Goal: Task Accomplishment & Management: Complete application form

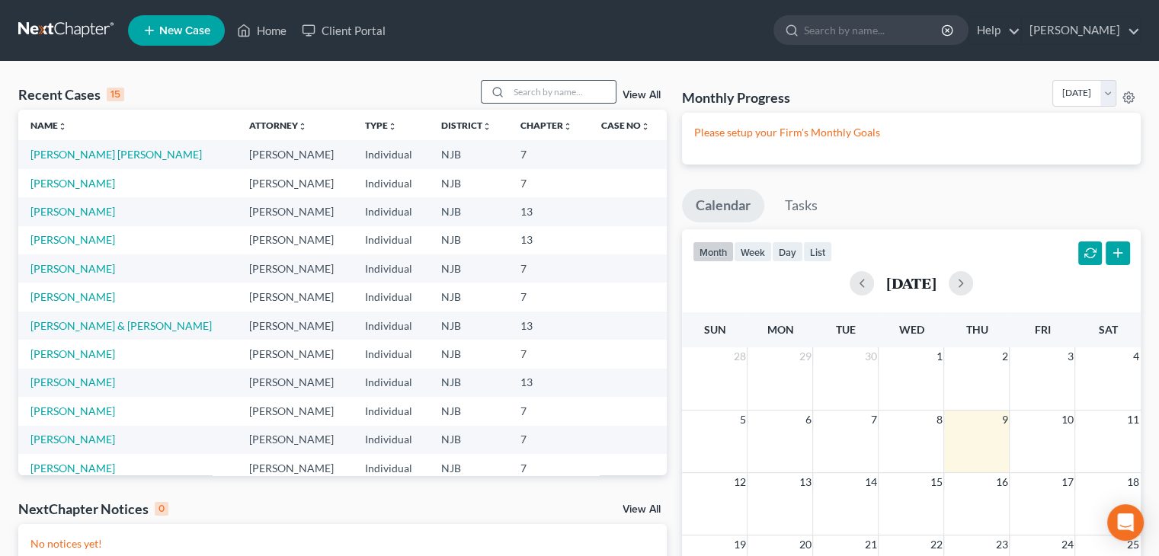
click at [501, 89] on icon at bounding box center [498, 92] width 12 height 12
click at [510, 95] on input "search" at bounding box center [562, 92] width 107 height 22
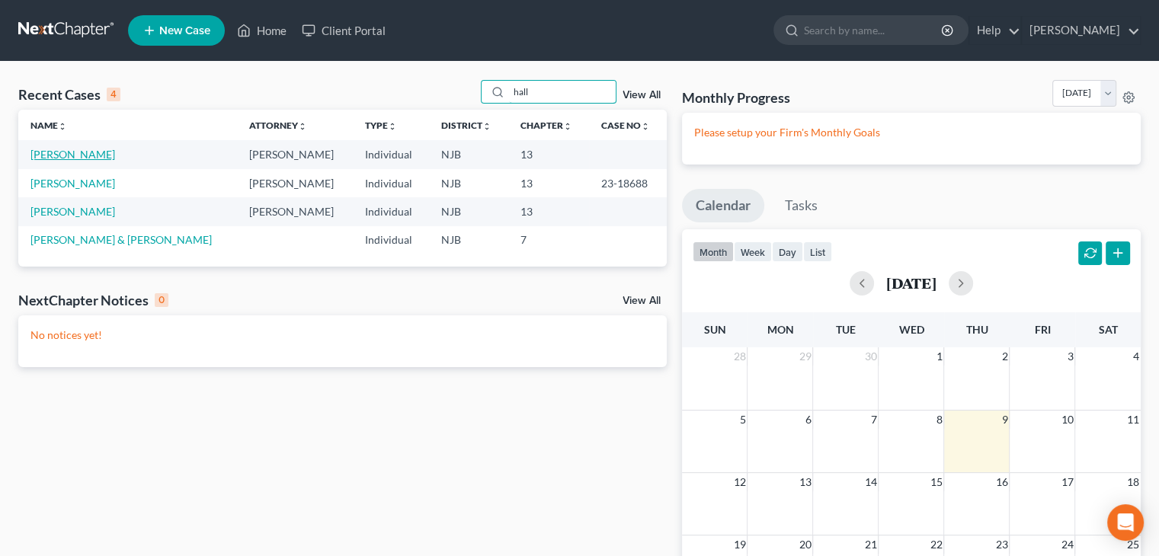
type input "hall"
click at [76, 153] on link "[PERSON_NAME]" at bounding box center [72, 154] width 85 height 13
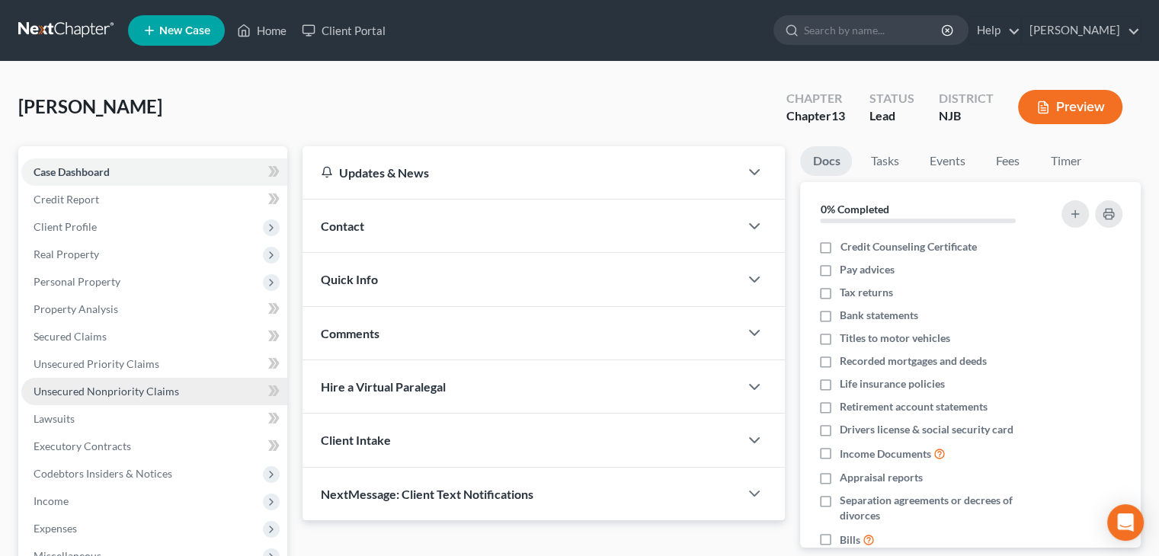
click at [144, 388] on span "Unsecured Nonpriority Claims" at bounding box center [107, 391] width 146 height 13
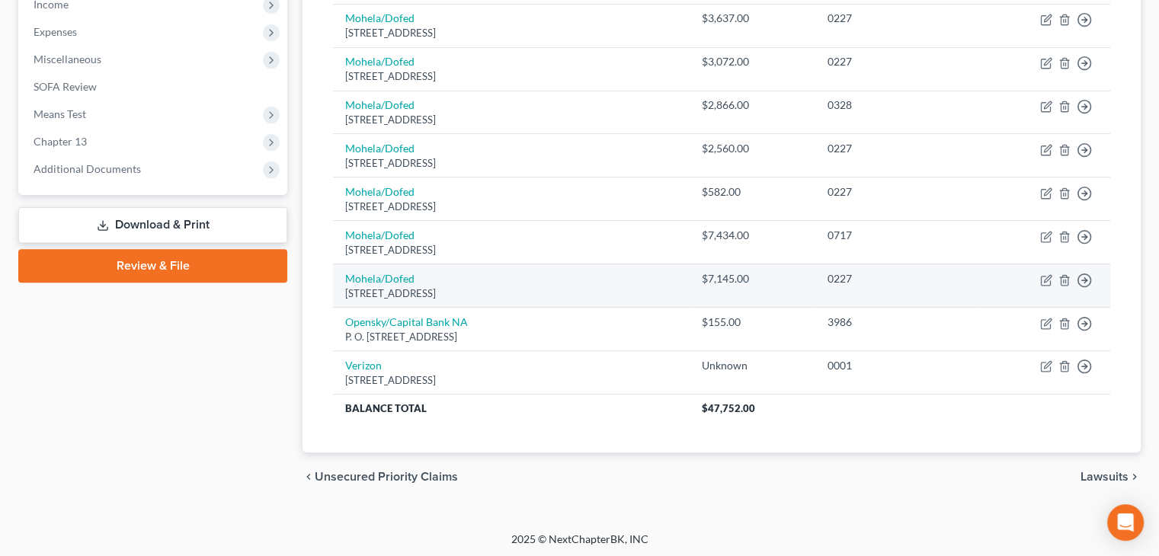
scroll to position [11, 0]
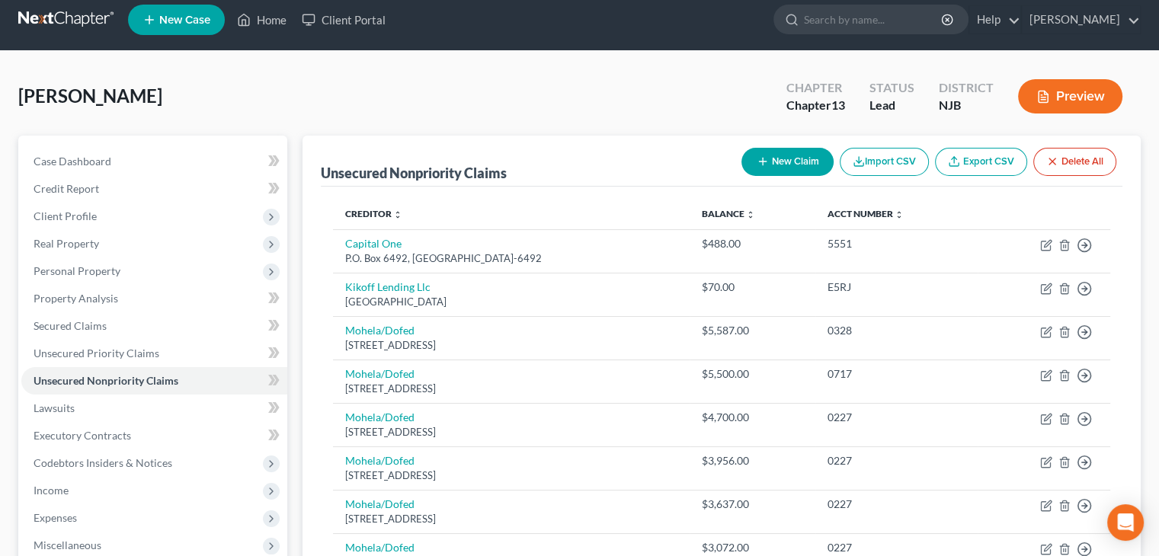
click at [784, 159] on button "New Claim" at bounding box center [788, 162] width 92 height 28
select select "0"
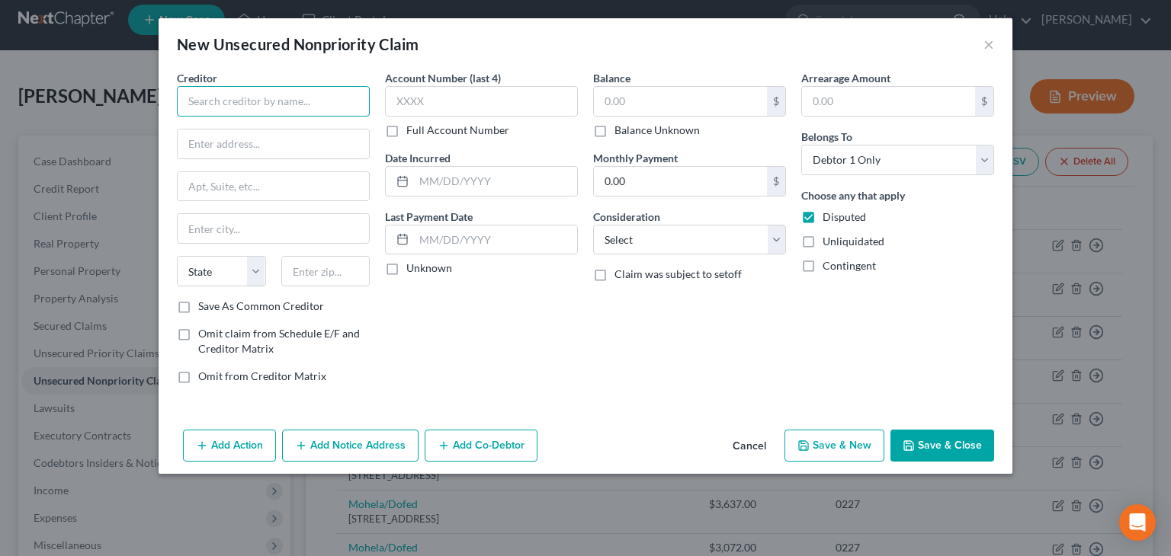
click at [274, 107] on input "text" at bounding box center [273, 101] width 193 height 30
click at [759, 450] on button "Cancel" at bounding box center [749, 446] width 58 height 30
